Goal: Task Accomplishment & Management: Manage account settings

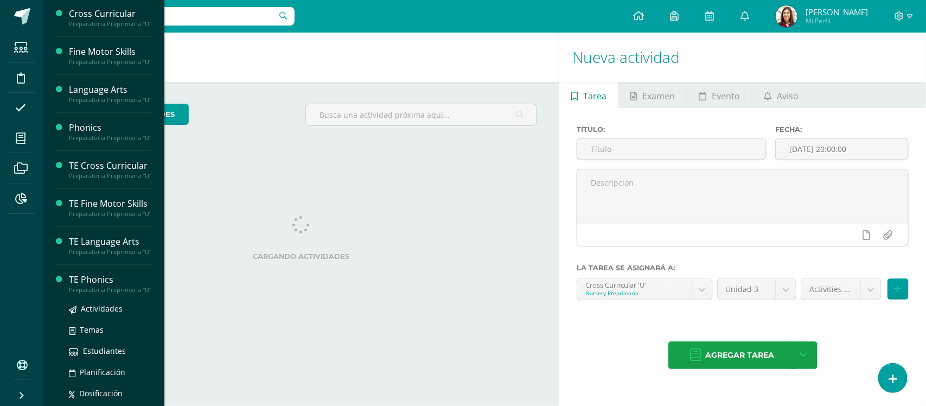
click at [102, 294] on div "Preparatoria Preprimaria "U"" at bounding box center [110, 290] width 82 height 8
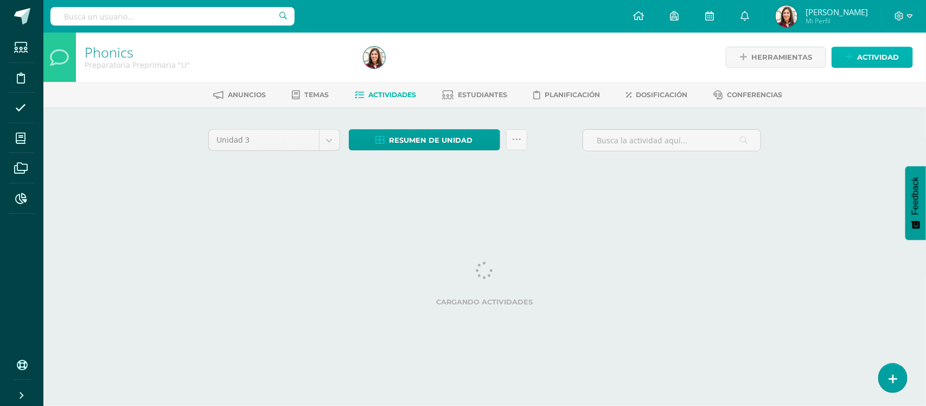
click at [869, 62] on span "Actividad" at bounding box center [878, 57] width 42 height 20
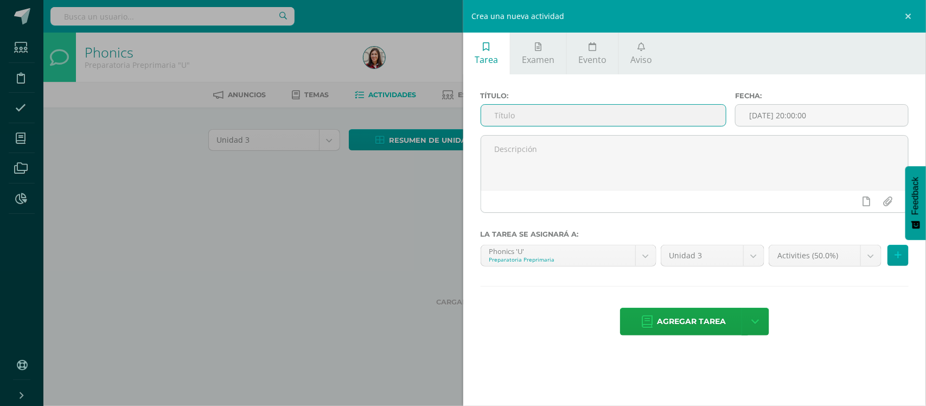
click at [713, 115] on input "text" at bounding box center [603, 115] width 245 height 21
type input "10.10 Diagnostic Drill UIV"
click at [863, 202] on body "Estudiantes Disciplina Asistencia Mis cursos Archivos Reportes Soporte Ayuda Re…" at bounding box center [463, 101] width 926 height 202
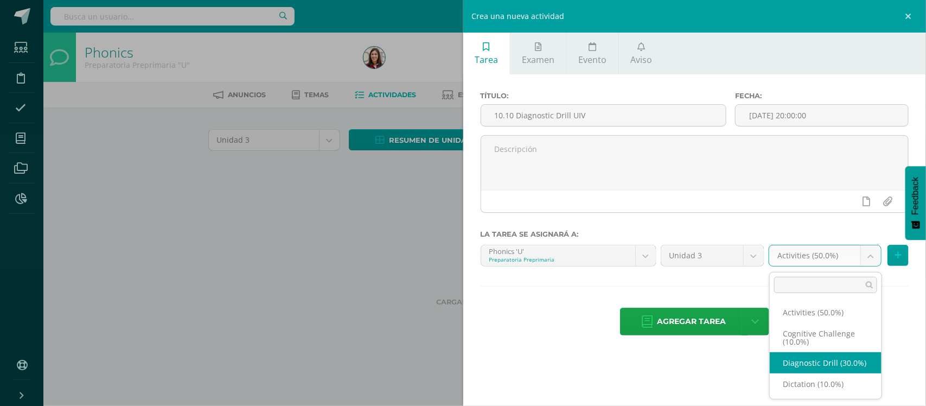
select select "204390"
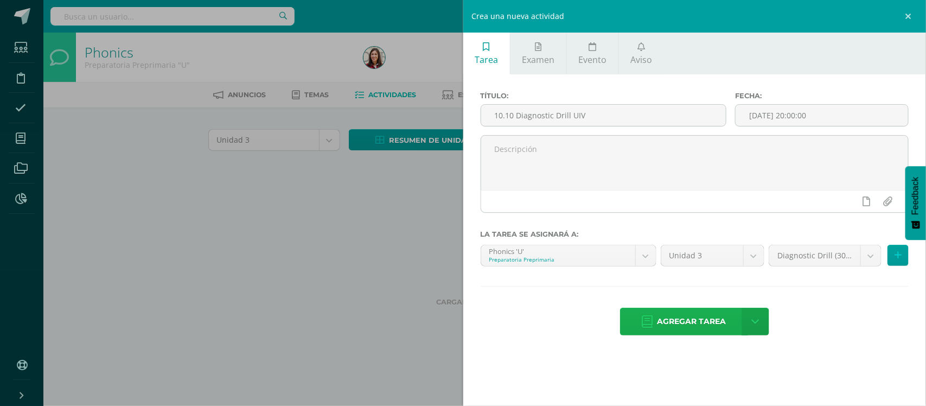
click at [676, 316] on span "Agregar tarea" at bounding box center [692, 321] width 69 height 27
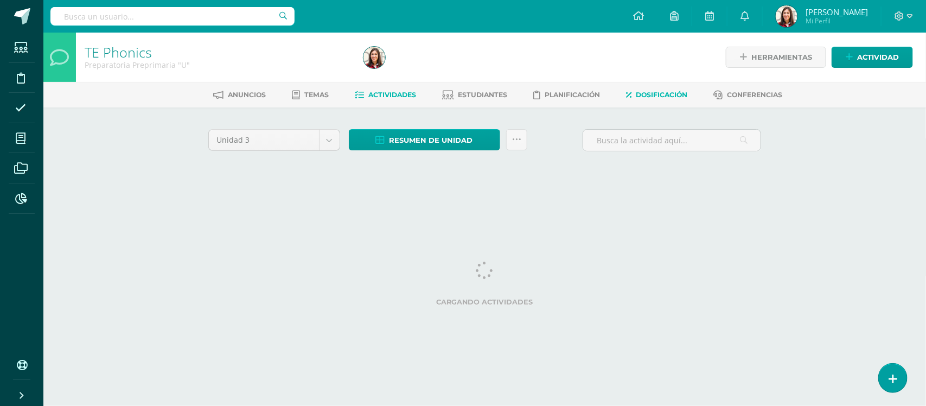
click at [636, 91] on link "Dosificación" at bounding box center [656, 94] width 61 height 17
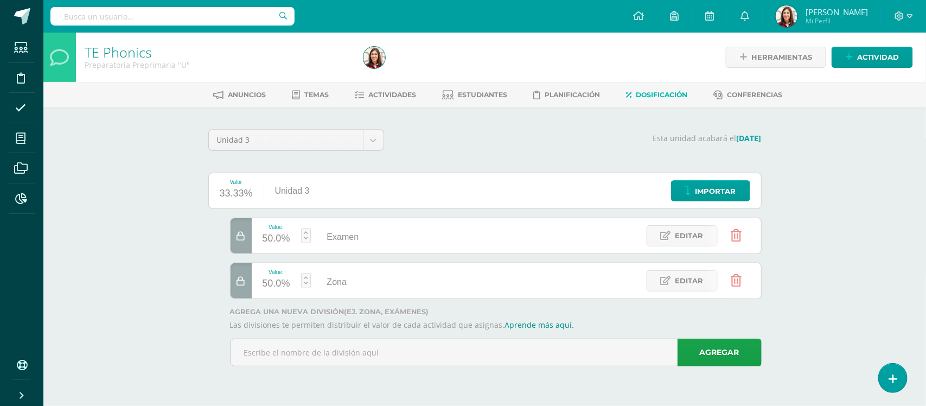
click at [245, 230] on div at bounding box center [241, 235] width 21 height 35
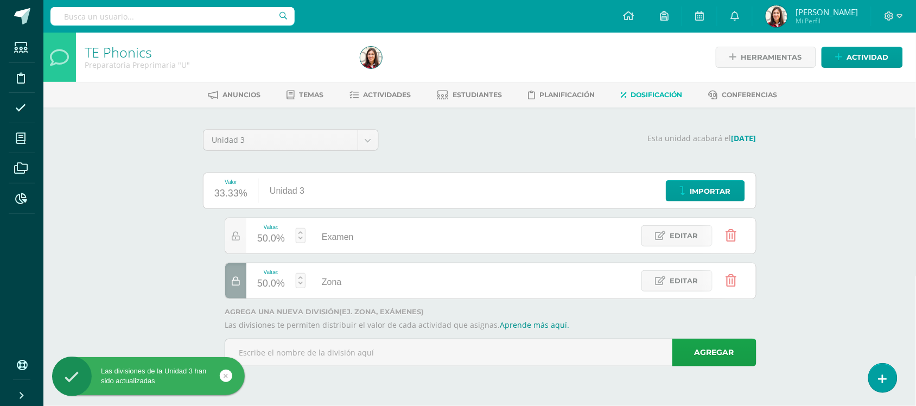
click at [245, 285] on div at bounding box center [235, 280] width 21 height 35
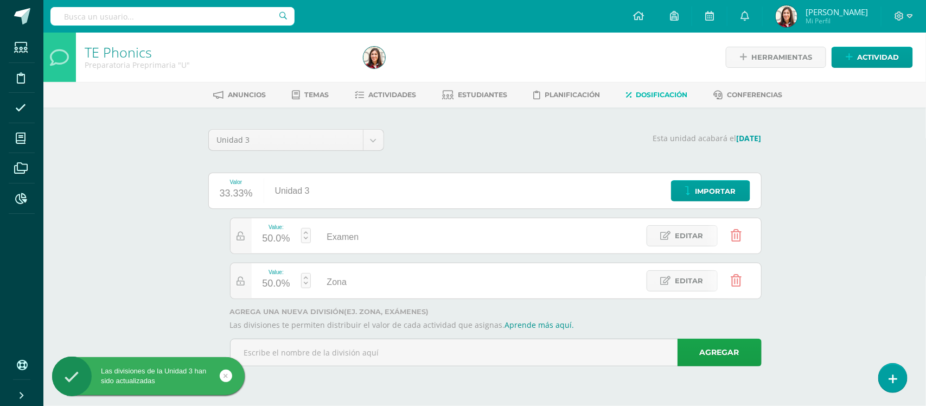
click at [739, 286] on icon at bounding box center [736, 281] width 11 height 12
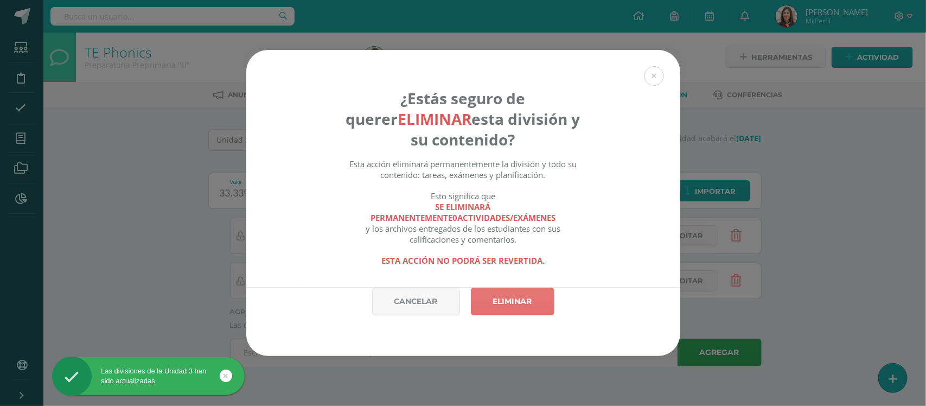
click at [514, 308] on link "Eliminar" at bounding box center [513, 302] width 84 height 28
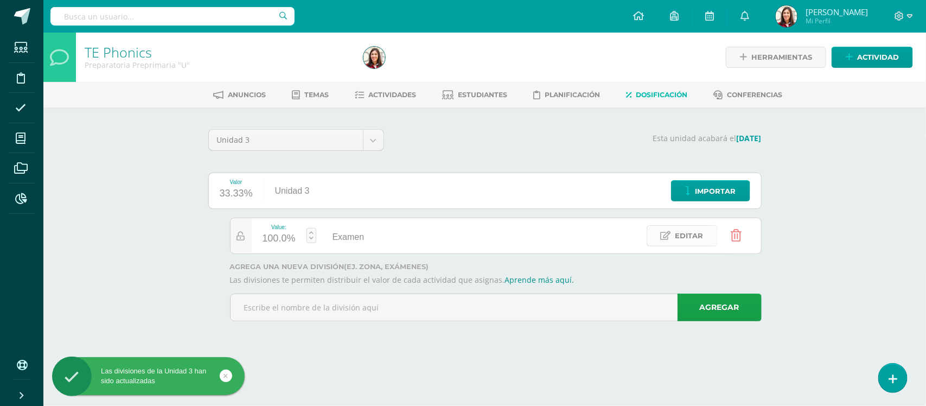
click at [690, 240] on span "Editar" at bounding box center [690, 236] width 28 height 20
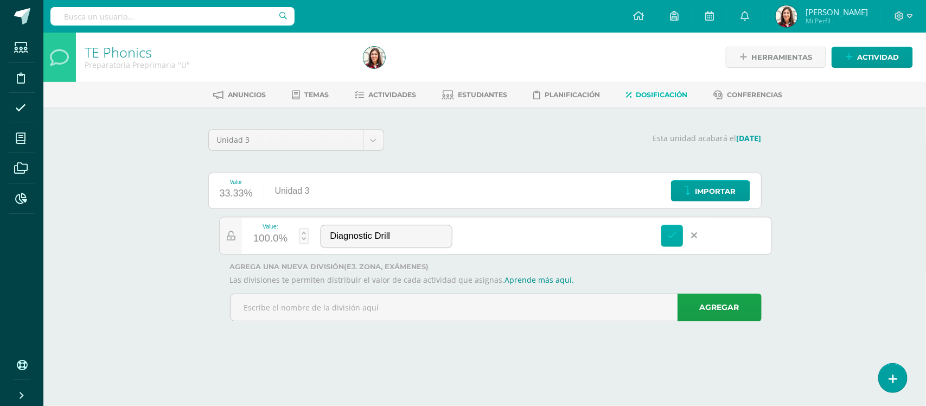
type input "Diagnostic Drill"
click at [666, 242] on link at bounding box center [672, 236] width 22 height 22
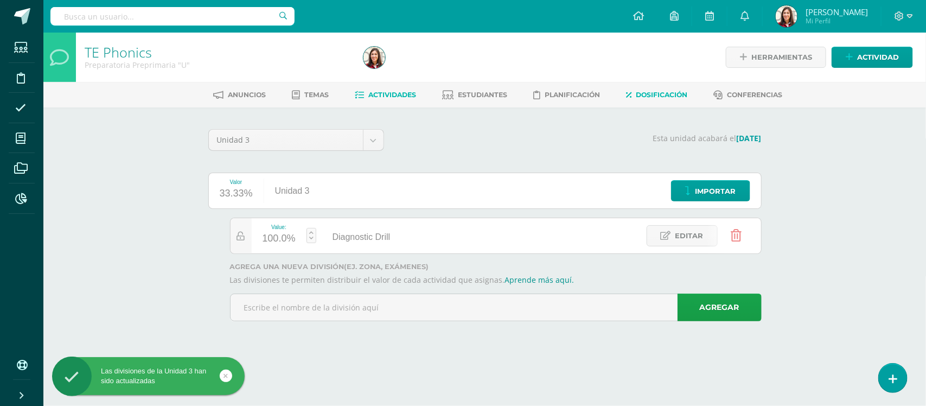
click at [384, 98] on span "Actividades" at bounding box center [393, 95] width 48 height 8
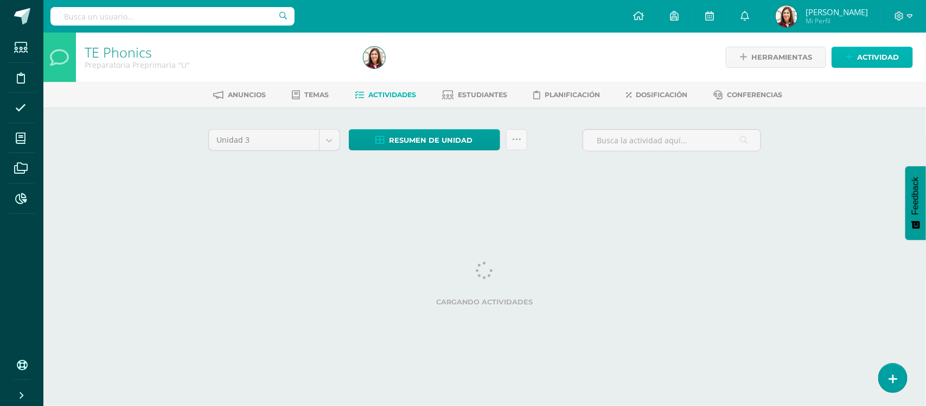
click at [886, 59] on span "Actividad" at bounding box center [878, 57] width 42 height 20
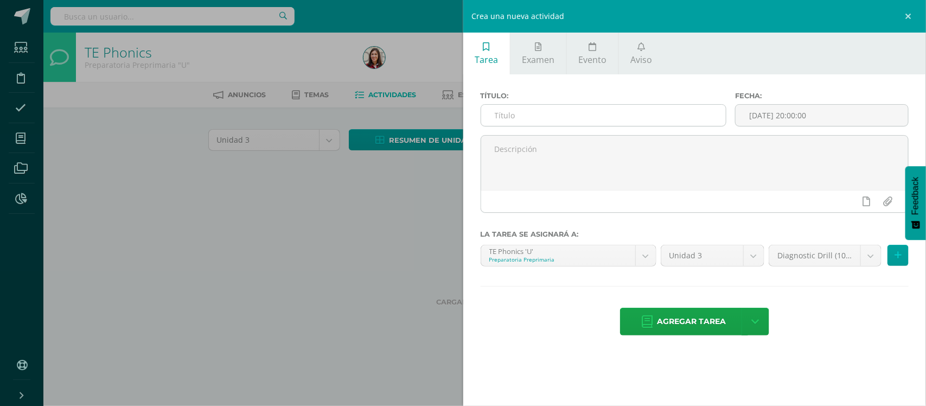
click at [669, 119] on input "text" at bounding box center [603, 115] width 245 height 21
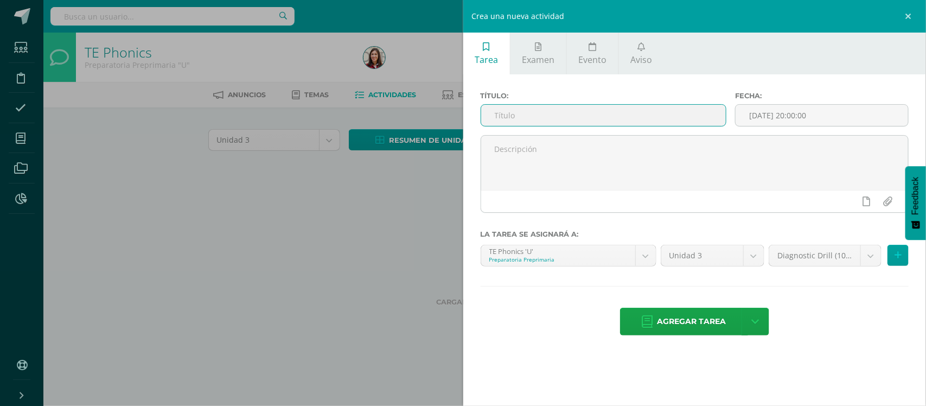
type input "i"
type input "Diagnostic Drill Unit IV"
click at [679, 324] on span "Agregar tarea" at bounding box center [692, 321] width 69 height 27
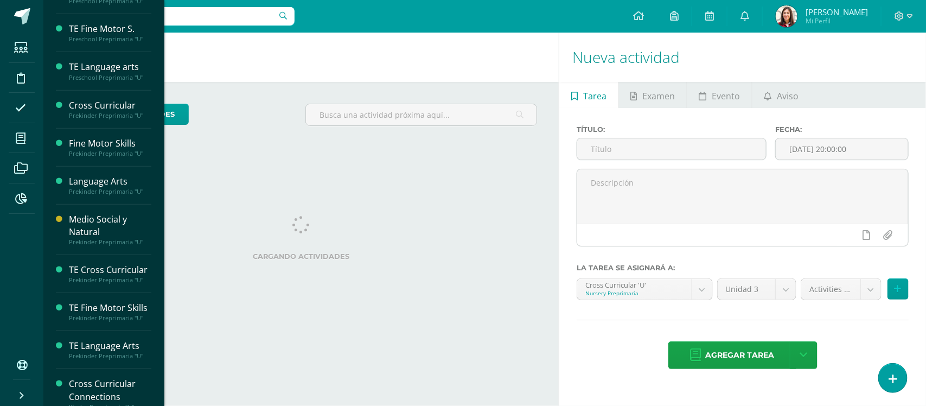
scroll to position [428, 0]
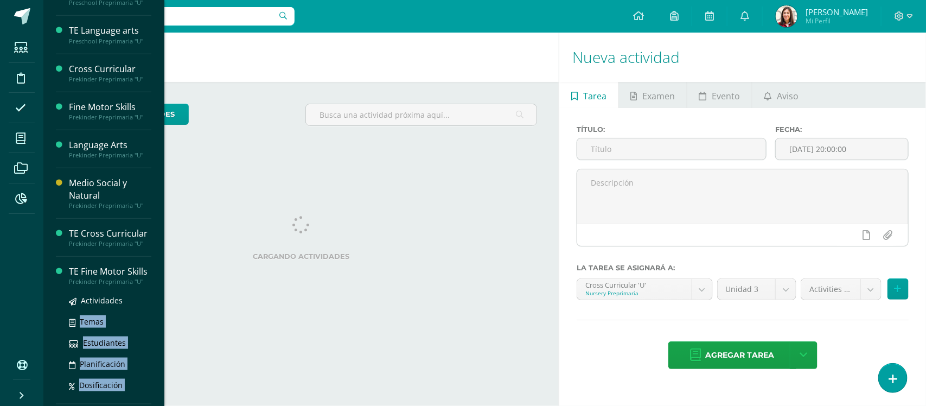
drag, startPoint x: 167, startPoint y: 211, endPoint x: 140, endPoint y: 302, distance: 95.6
click at [140, 302] on body "Estudiantes Disciplina Asistencia Mis cursos Archivos Reportes Soporte Ayuda Re…" at bounding box center [463, 203] width 926 height 406
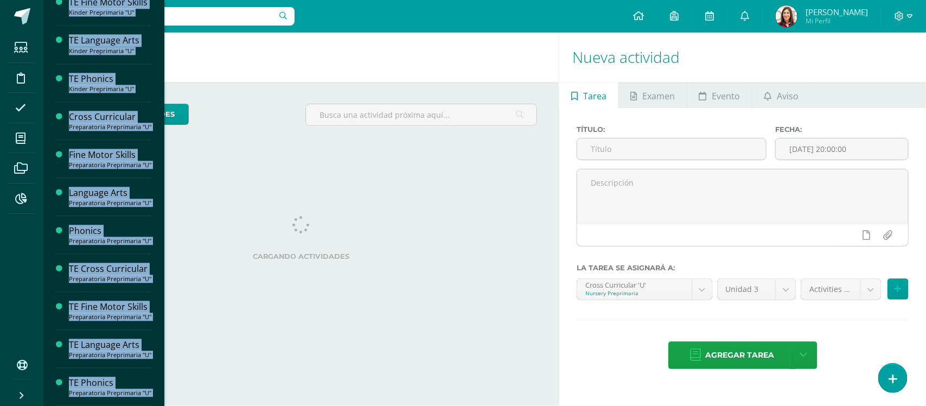
scroll to position [1129, 0]
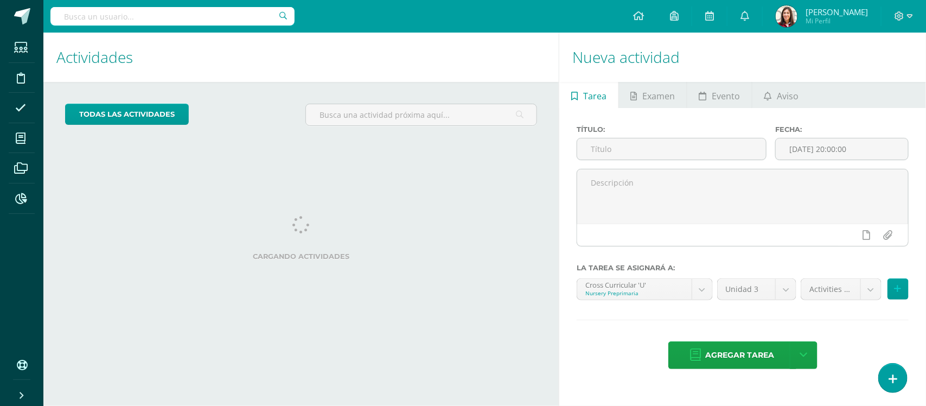
click at [500, 270] on div "Actividades Actividad todas las Actividades No tienes actividades Échale un vis…" at bounding box center [299, 219] width 520 height 373
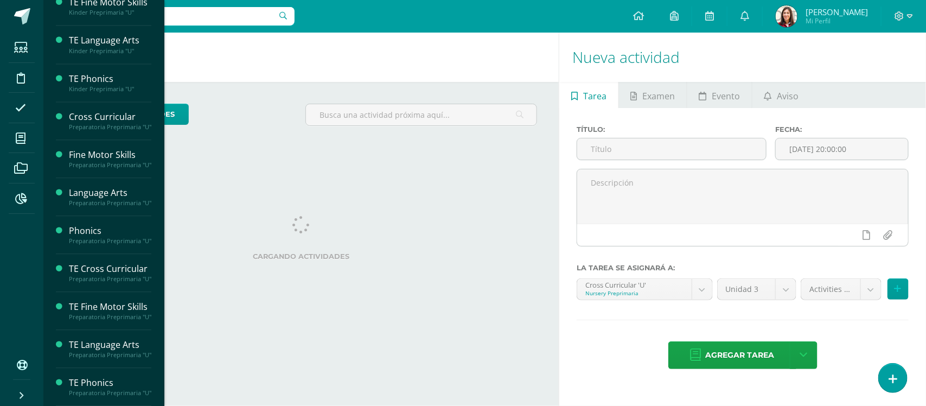
scroll to position [1129, 0]
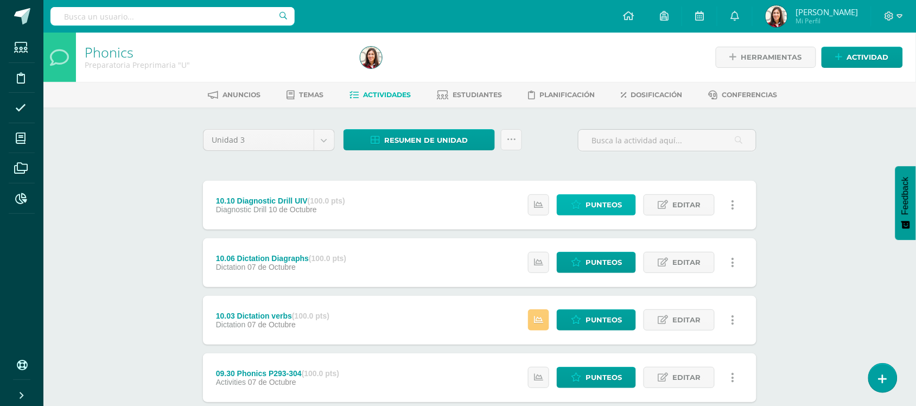
click at [592, 198] on span "Punteos" at bounding box center [604, 205] width 36 height 20
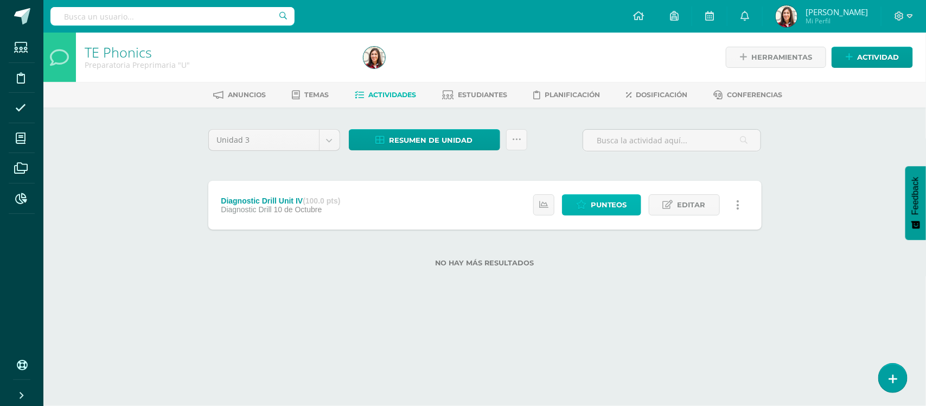
click at [608, 202] on span "Punteos" at bounding box center [609, 205] width 36 height 20
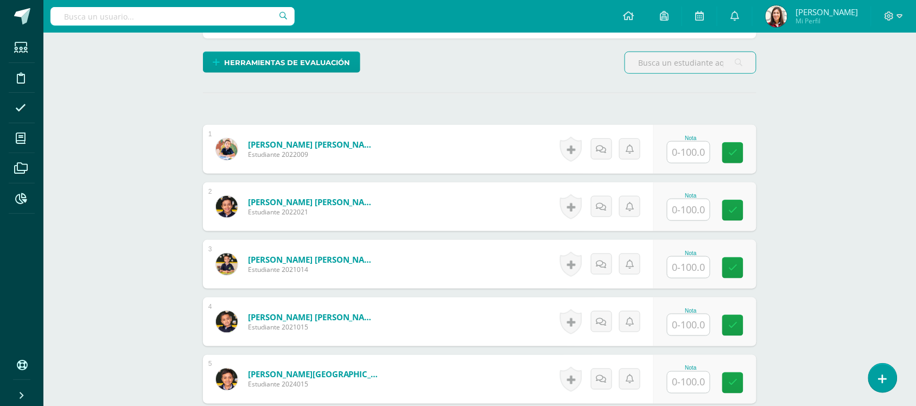
scroll to position [259, 0]
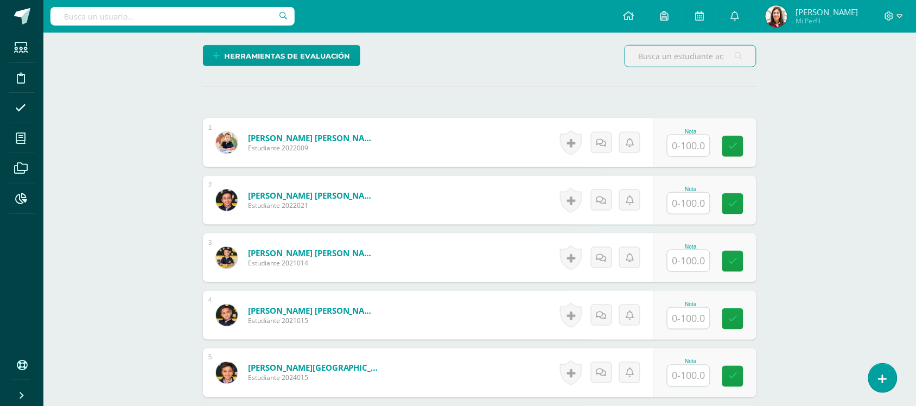
click at [696, 147] on input "text" at bounding box center [689, 145] width 42 height 21
type input "91"
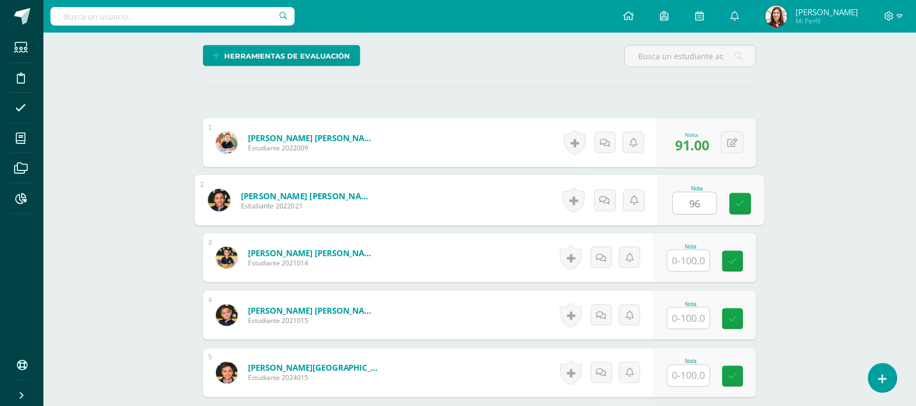
type input "96"
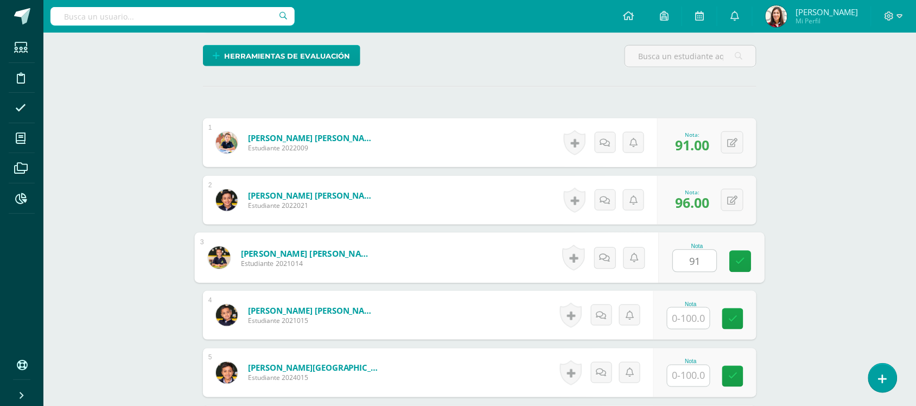
type input "91"
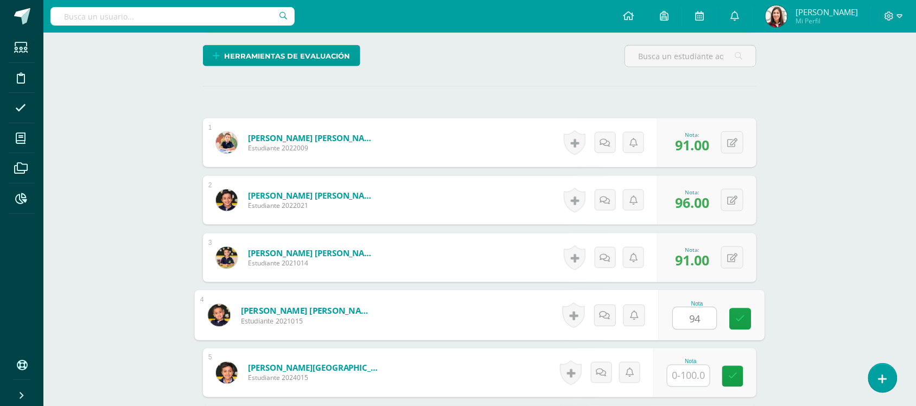
type input "94"
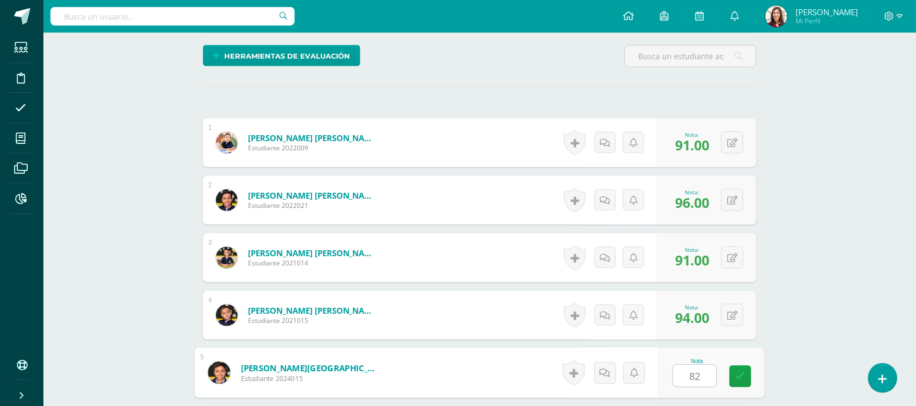
type input "82"
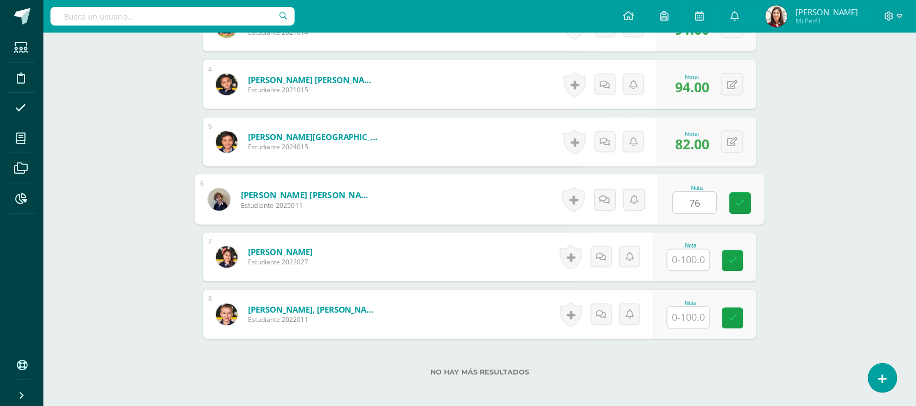
type input "76"
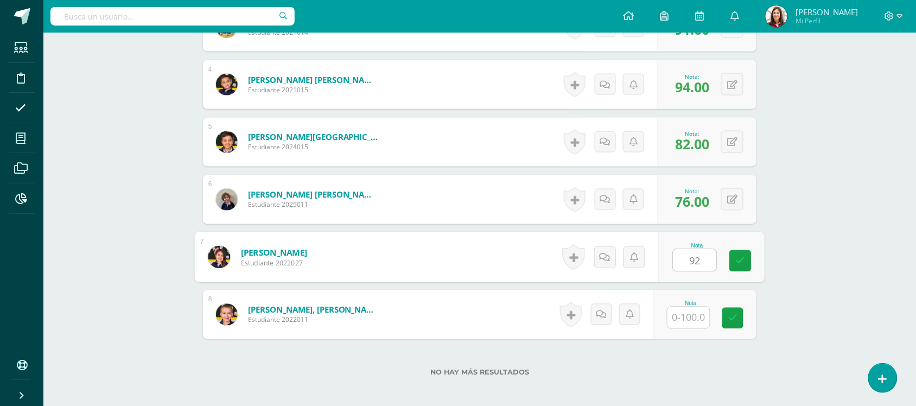
type input "92"
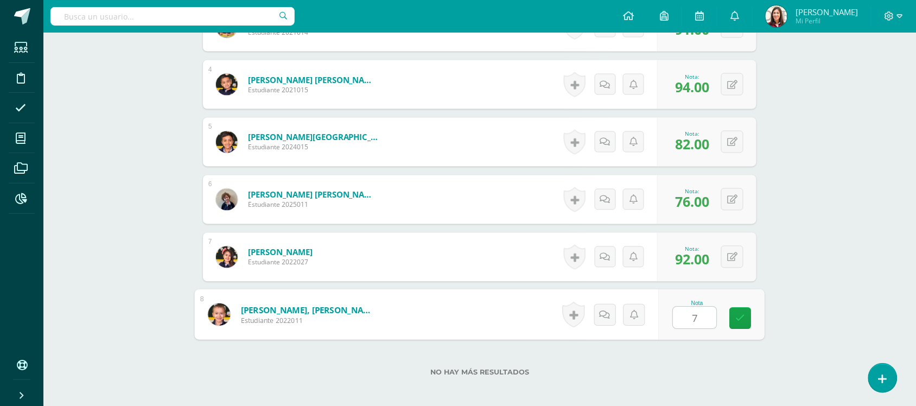
type input "78"
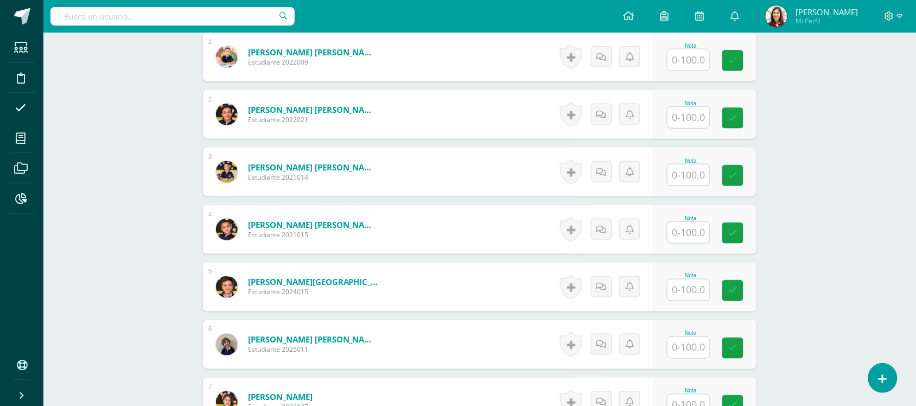
scroll to position [329, 0]
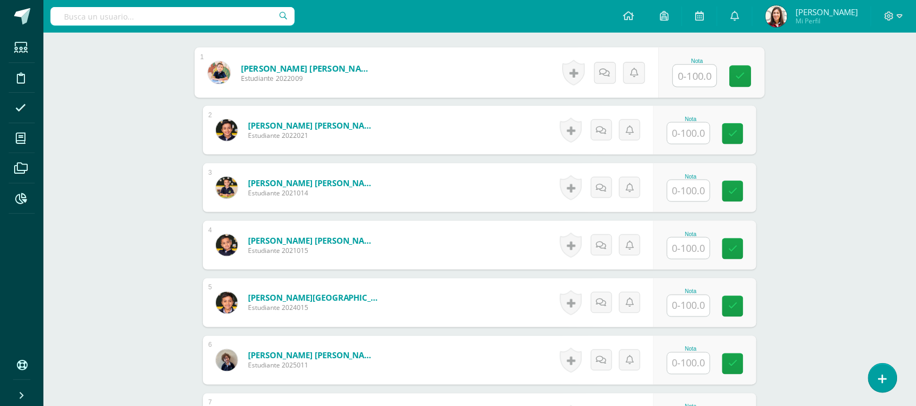
click at [685, 80] on input "text" at bounding box center [695, 76] width 43 height 22
type input "91"
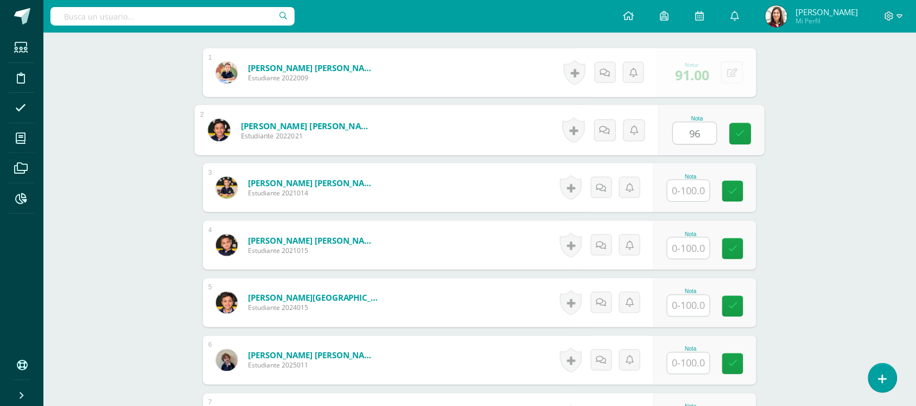
type input "96"
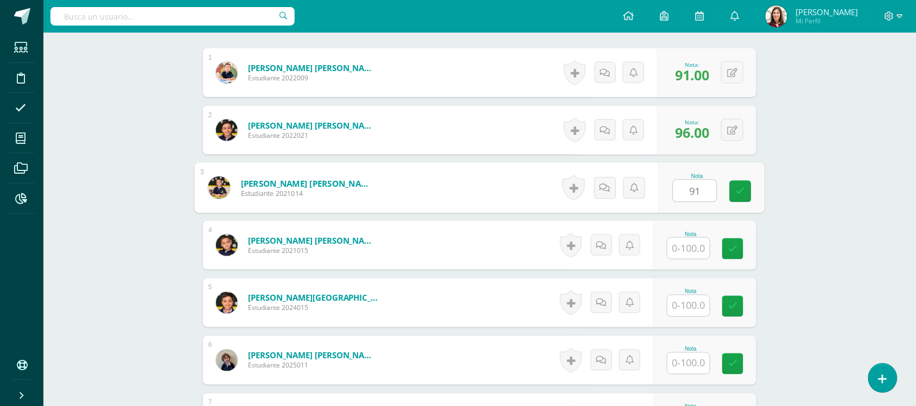
type input "91"
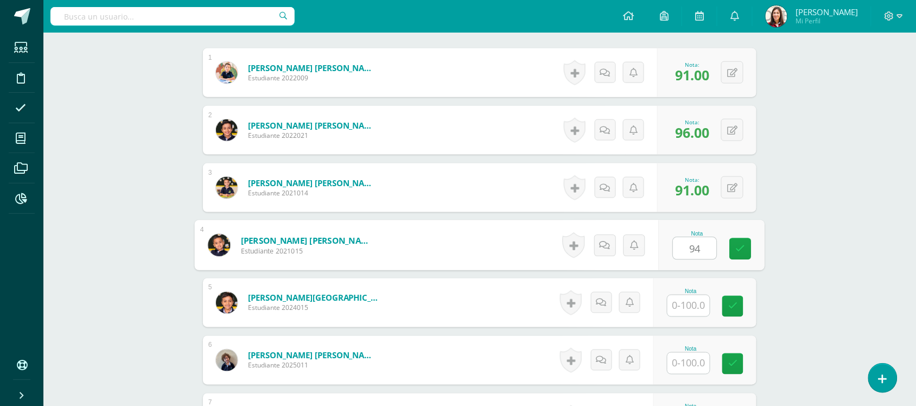
type input "94"
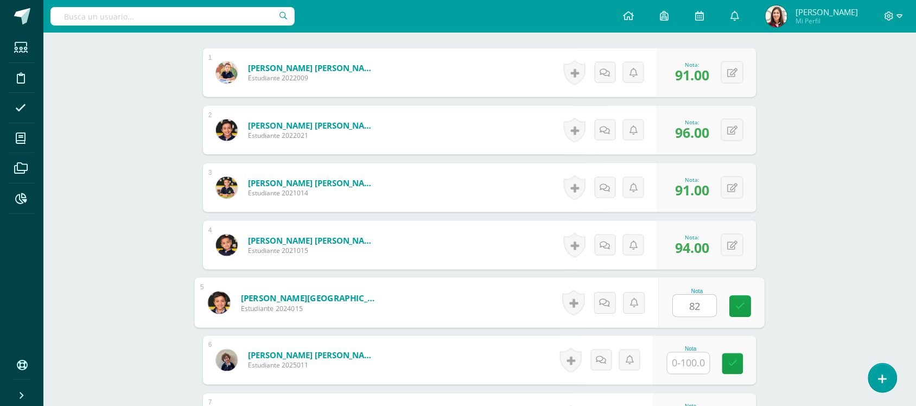
type input "82"
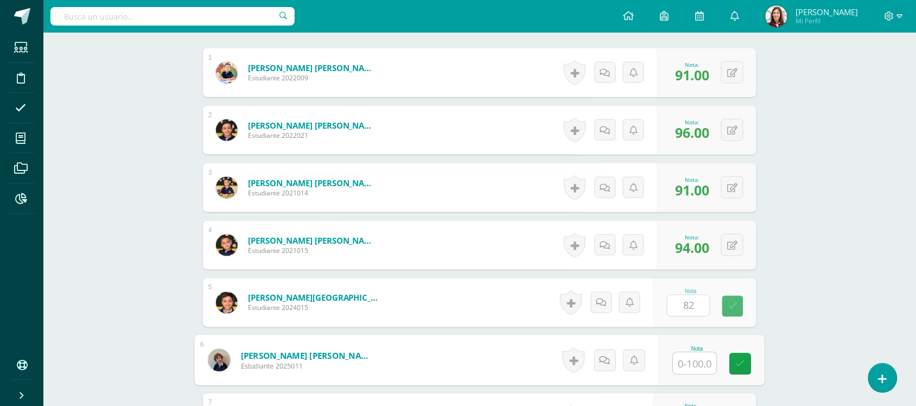
type input "4"
type input "76"
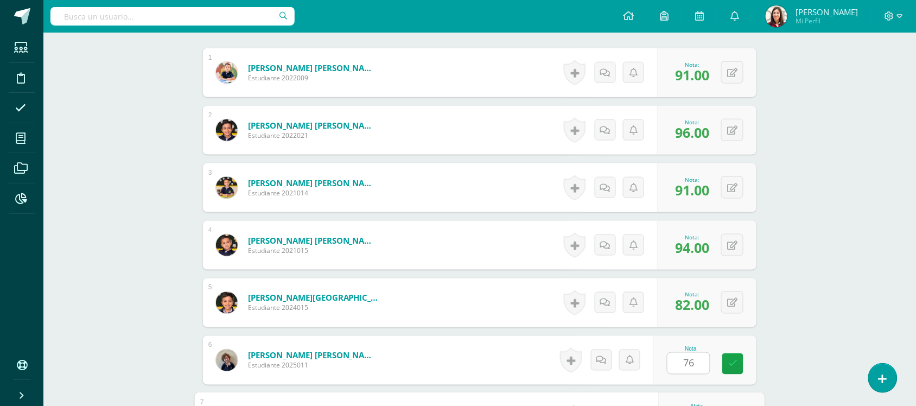
scroll to position [547, 0]
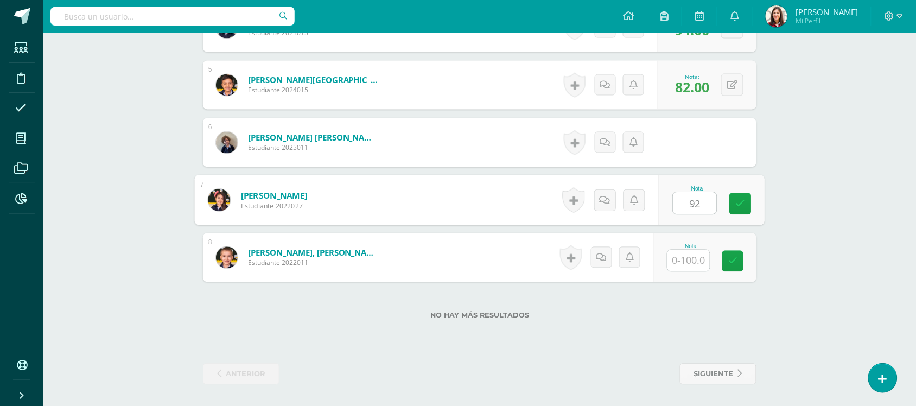
type input "92"
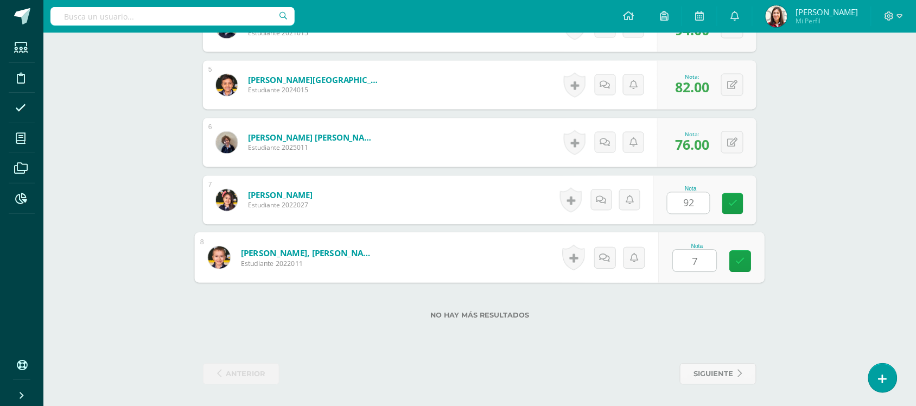
type input "78"
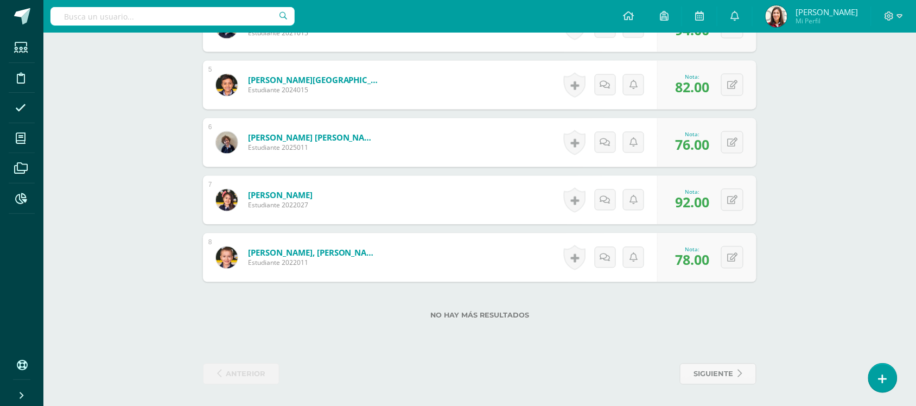
scroll to position [0, 0]
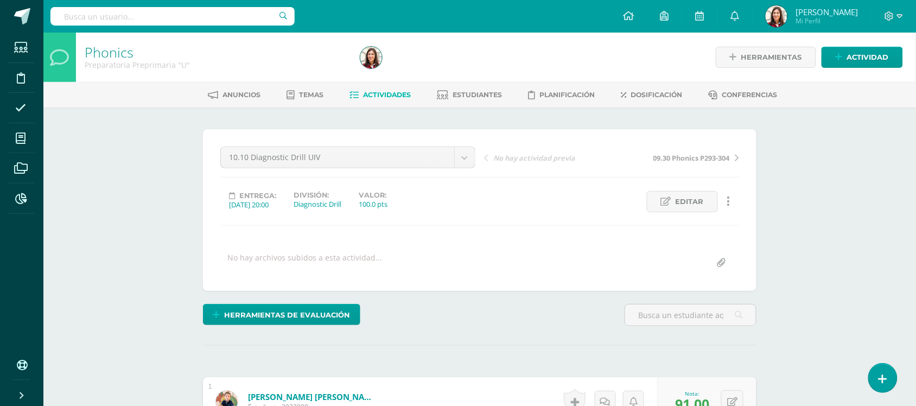
click at [409, 95] on span "Actividades" at bounding box center [388, 95] width 48 height 8
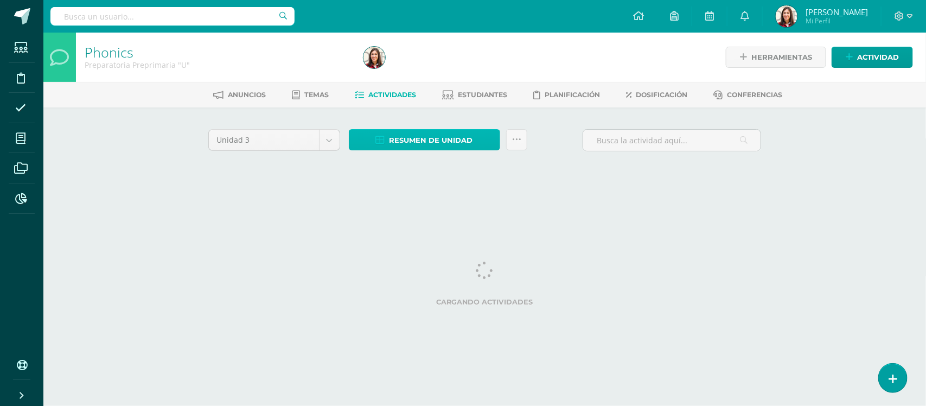
click at [448, 147] on span "Resumen de unidad" at bounding box center [432, 140] width 84 height 20
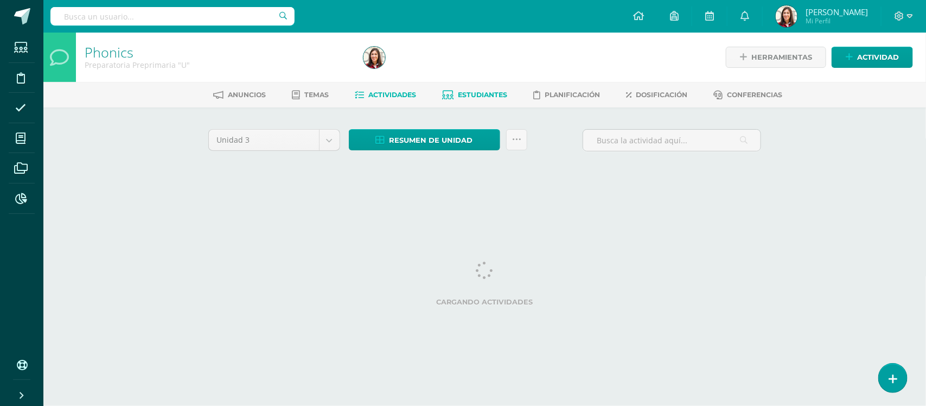
click at [447, 87] on link "Estudiantes" at bounding box center [474, 94] width 65 height 17
click at [871, 57] on span "Actividad" at bounding box center [878, 57] width 42 height 20
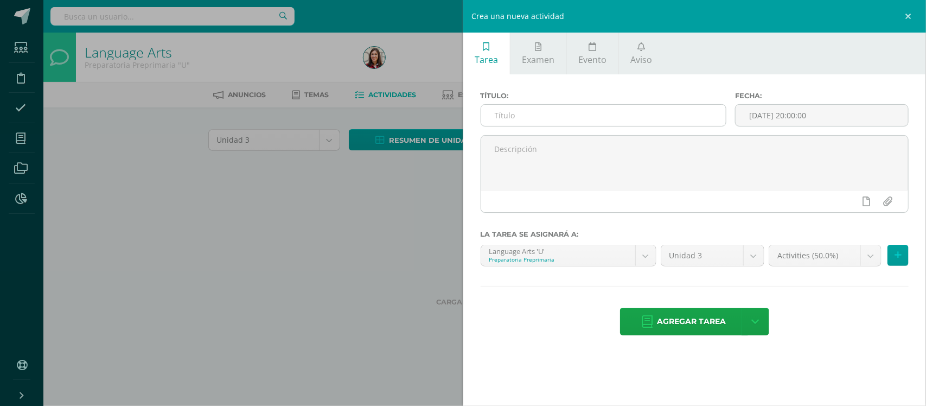
click at [652, 120] on input "text" at bounding box center [603, 115] width 245 height 21
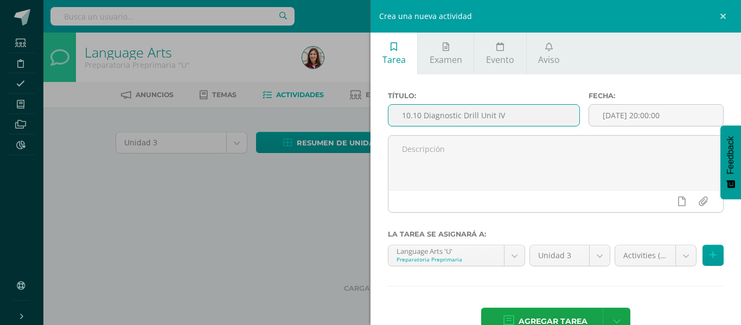
type input "10.10 Diagnostic Drill Unit IV"
drag, startPoint x: 736, startPoint y: 29, endPoint x: 379, endPoint y: 144, distance: 375.3
click at [379, 144] on div "Título: 10.10 Diagnostic Drill Unit IV Fecha: 2025-10-10 20:00:00 La tarea se a…" at bounding box center [556, 214] width 371 height 281
click at [681, 205] on body "Estudiantes Disciplina Asistencia Mis cursos Archivos Reportes Soporte Ayuda Re…" at bounding box center [370, 102] width 741 height 205
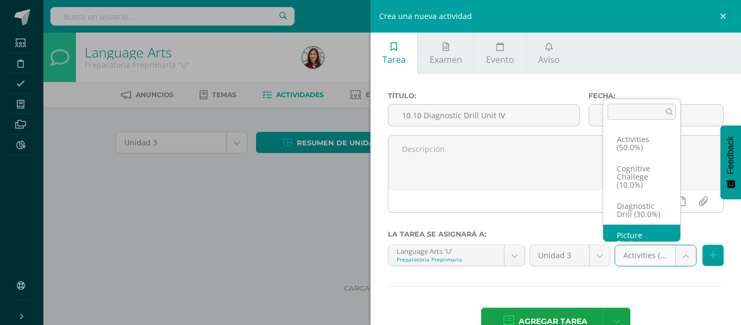
scroll to position [29, 0]
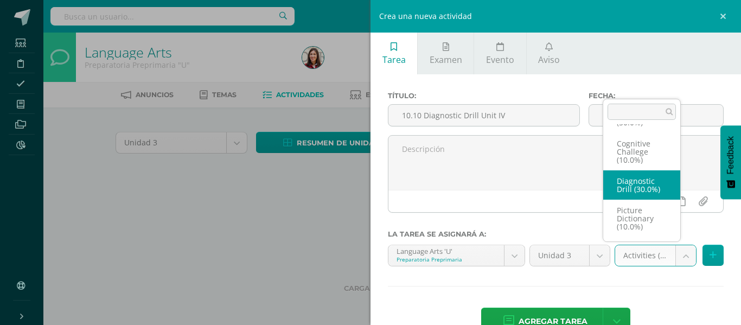
select select "204363"
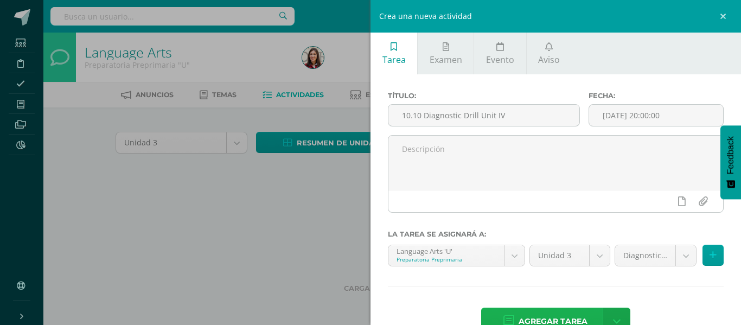
click at [567, 316] on span "Agregar tarea" at bounding box center [553, 321] width 69 height 27
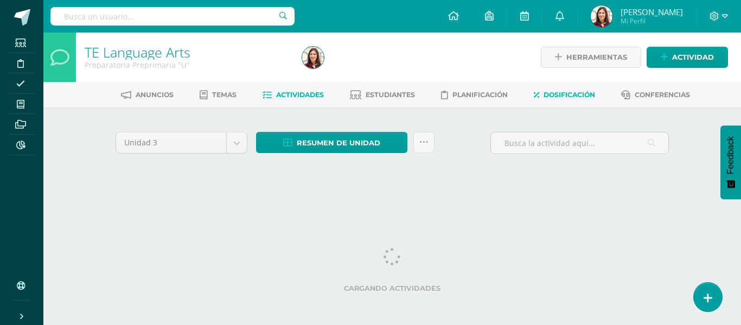
click at [559, 96] on span "Dosificación" at bounding box center [570, 95] width 52 height 8
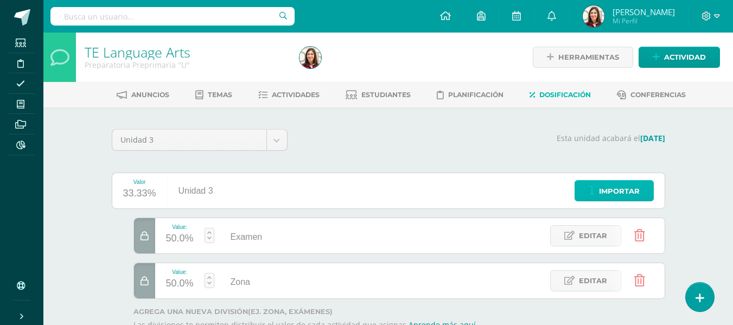
click at [617, 193] on span "Importar" at bounding box center [619, 191] width 41 height 20
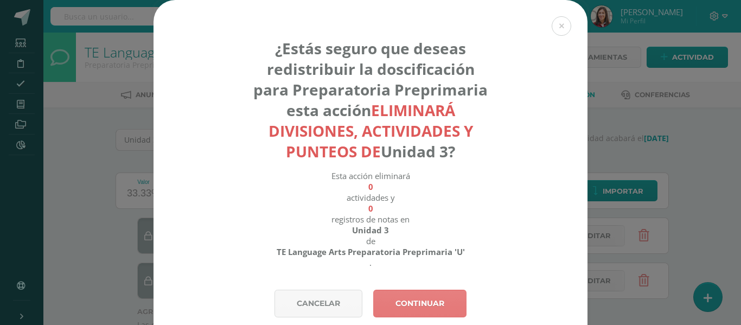
click at [422, 304] on link "Continuar" at bounding box center [419, 304] width 93 height 28
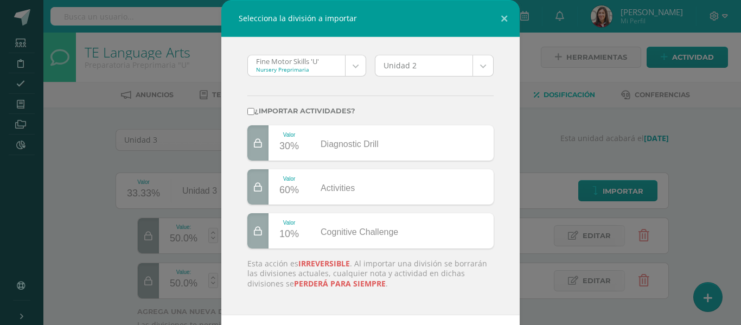
click at [355, 72] on body "Selecciona la división a importar Fine Motor Skills 'U' Nursery Preprimaria Fin…" at bounding box center [370, 198] width 741 height 397
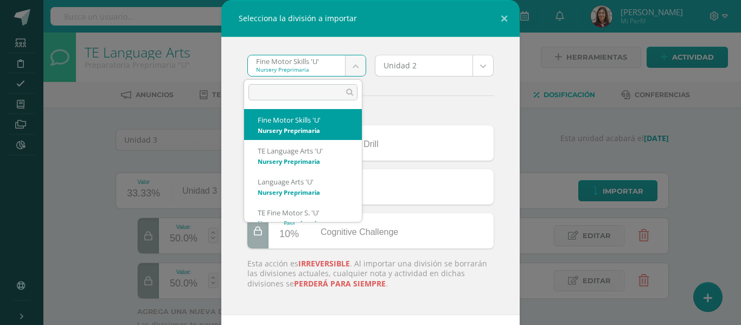
click at [336, 93] on input "text" at bounding box center [303, 92] width 109 height 16
click at [338, 92] on input "text" at bounding box center [303, 92] width 109 height 16
click at [329, 93] on input "text" at bounding box center [303, 92] width 109 height 16
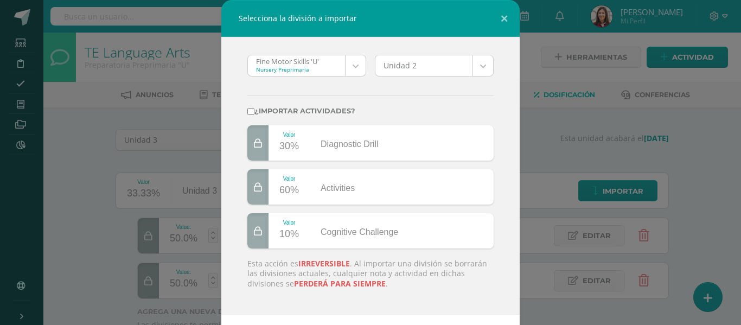
click at [354, 68] on body "Selecciona la división a importar Fine Motor Skills 'U' Nursery Preprimaria Fin…" at bounding box center [370, 198] width 741 height 397
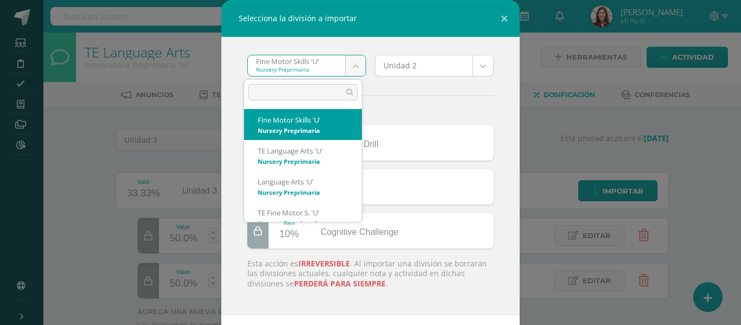
click at [354, 68] on body "Selecciona la división a importar Fine Motor Skills 'U' Nursery Preprimaria Fin…" at bounding box center [370, 198] width 741 height 397
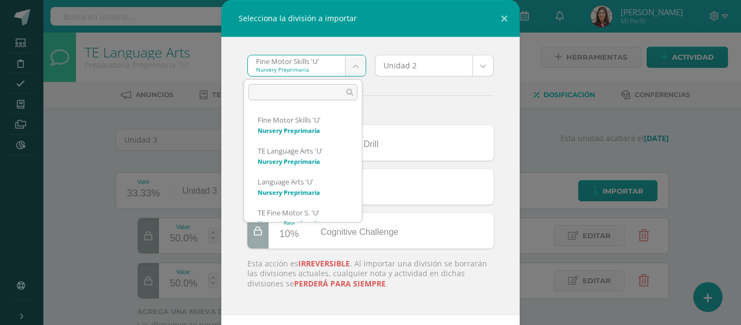
click at [312, 91] on input "text" at bounding box center [303, 92] width 109 height 16
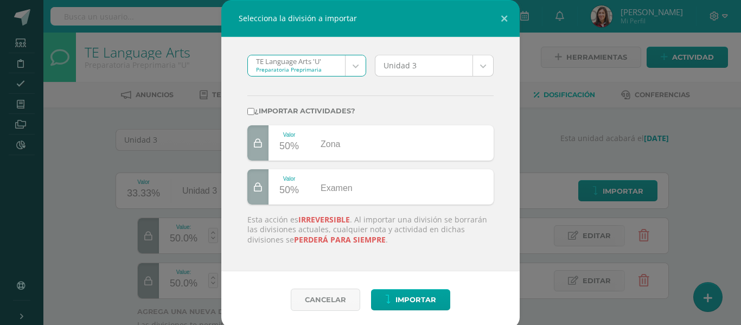
select select "2529"
click at [481, 64] on body "Selecciona la división a importar TE Language Arts 'U' Preparatoria Preprimaria…" at bounding box center [370, 198] width 741 height 397
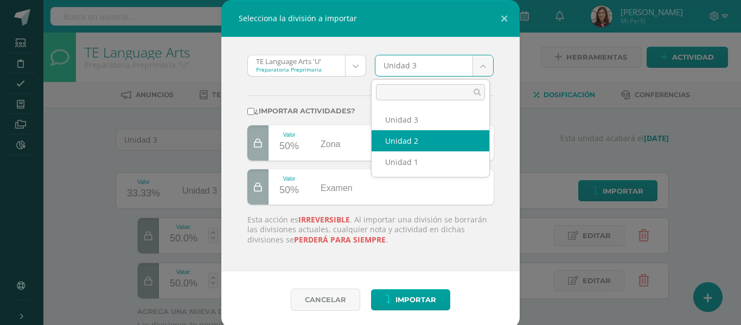
select select "201201"
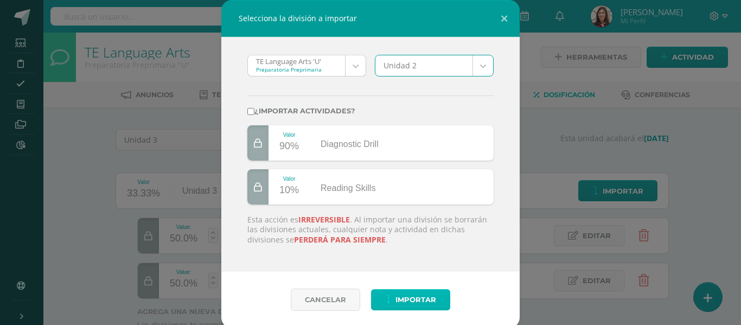
click at [414, 307] on span "Importar" at bounding box center [416, 300] width 41 height 20
